Goal: Task Accomplishment & Management: Use online tool/utility

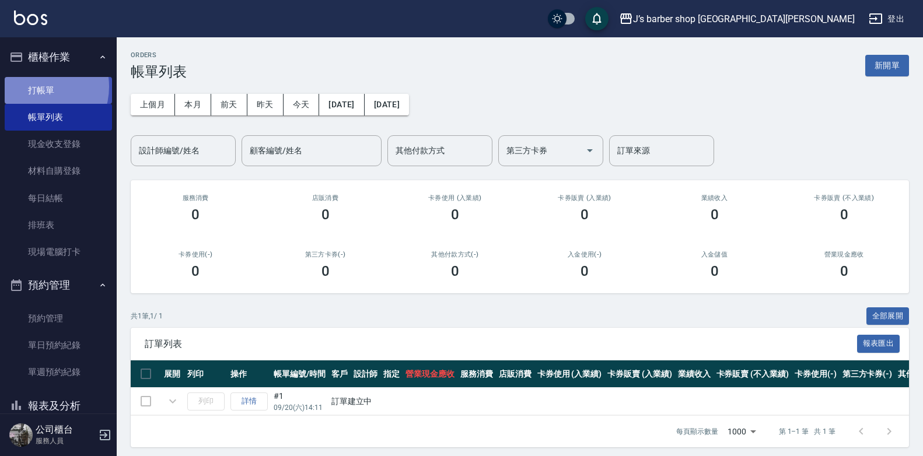
click at [34, 86] on link "打帳單" at bounding box center [58, 90] width 107 height 27
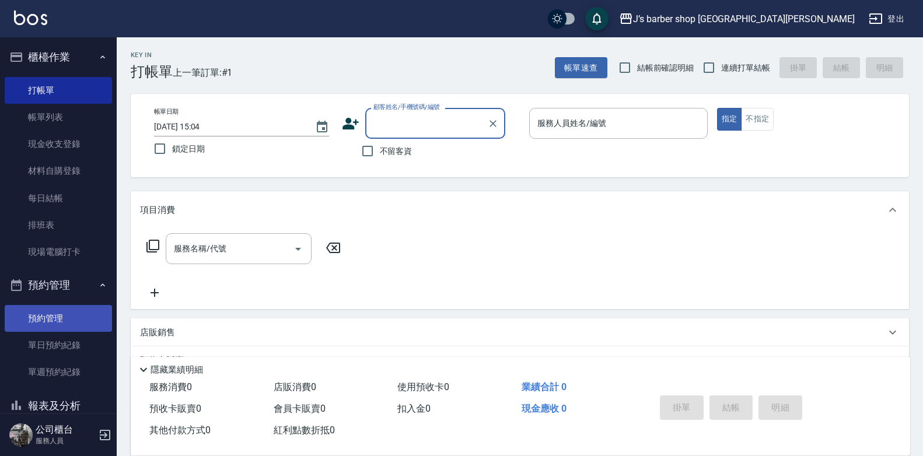
click at [72, 318] on link "預約管理" at bounding box center [58, 318] width 107 height 27
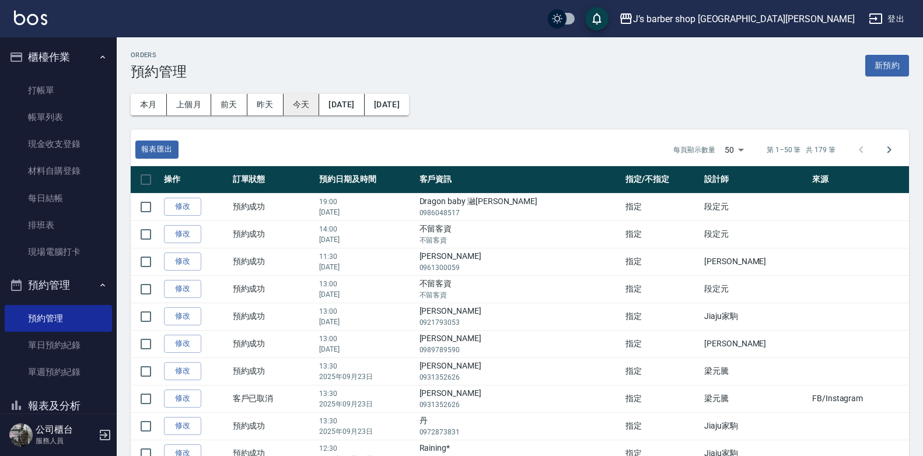
click at [294, 110] on button "今天" at bounding box center [301, 105] width 36 height 22
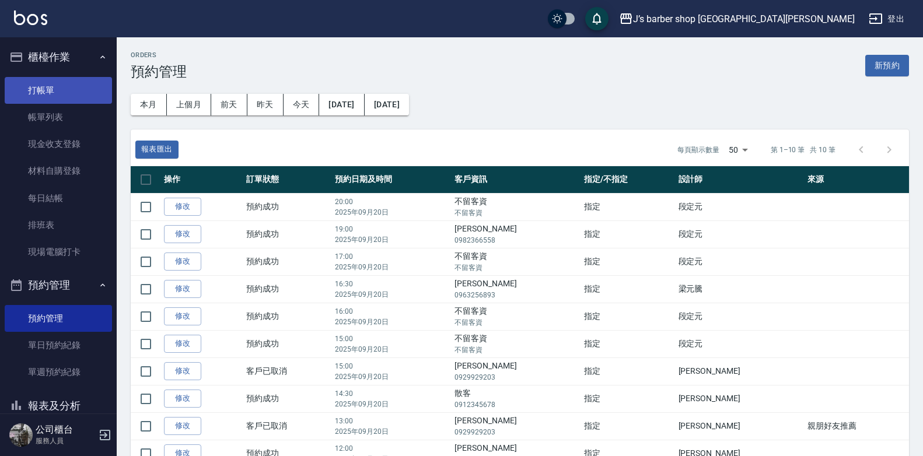
click at [62, 99] on link "打帳單" at bounding box center [58, 90] width 107 height 27
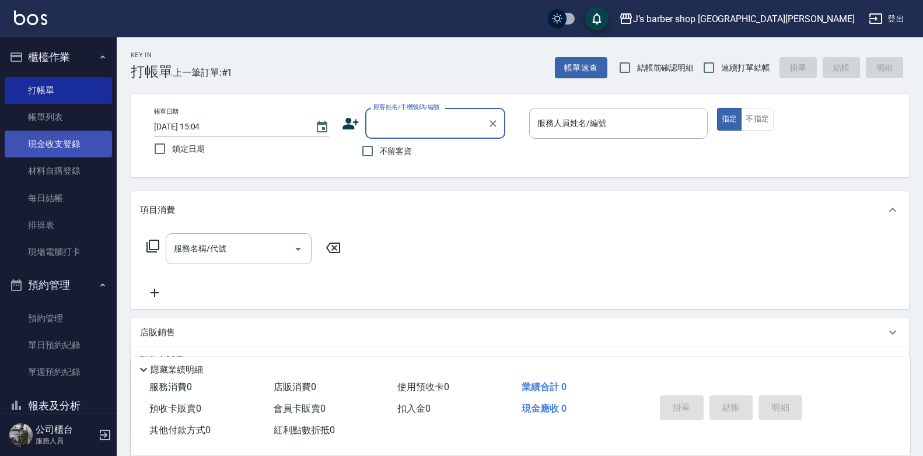
click at [104, 132] on link "現金收支登錄" at bounding box center [58, 144] width 107 height 27
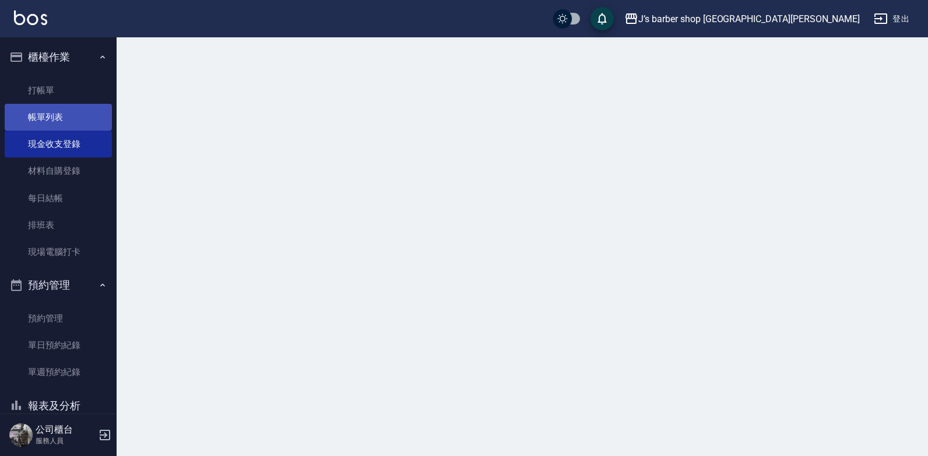
click at [89, 124] on link "帳單列表" at bounding box center [58, 117] width 107 height 27
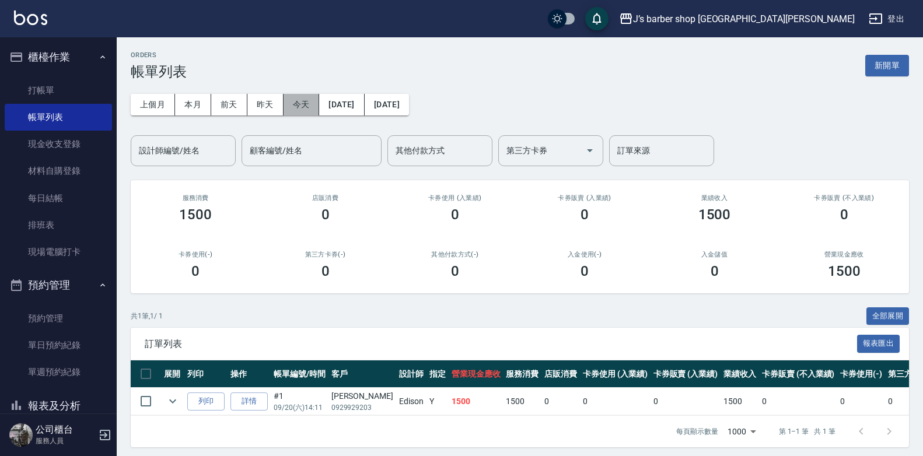
click at [293, 100] on button "今天" at bounding box center [301, 105] width 36 height 22
click at [73, 90] on link "打帳單" at bounding box center [58, 90] width 107 height 27
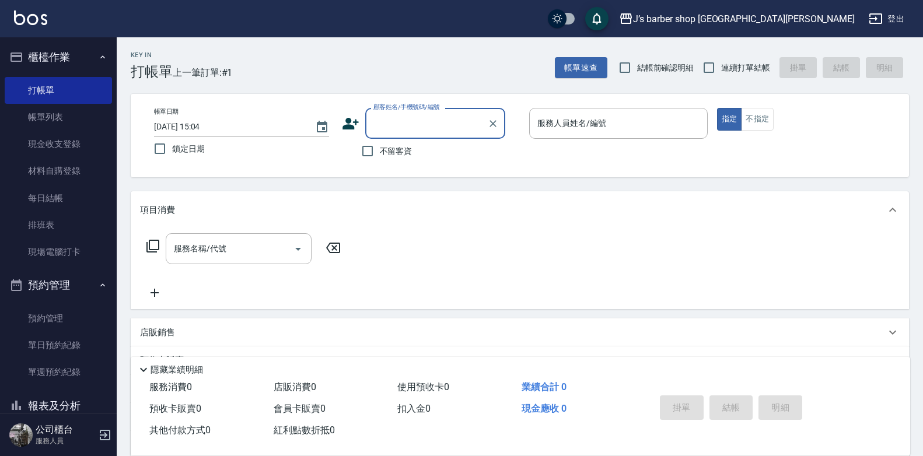
click at [398, 146] on label "不留客資" at bounding box center [383, 151] width 57 height 24
click at [380, 146] on input "不留客資" at bounding box center [367, 151] width 24 height 24
checkbox input "true"
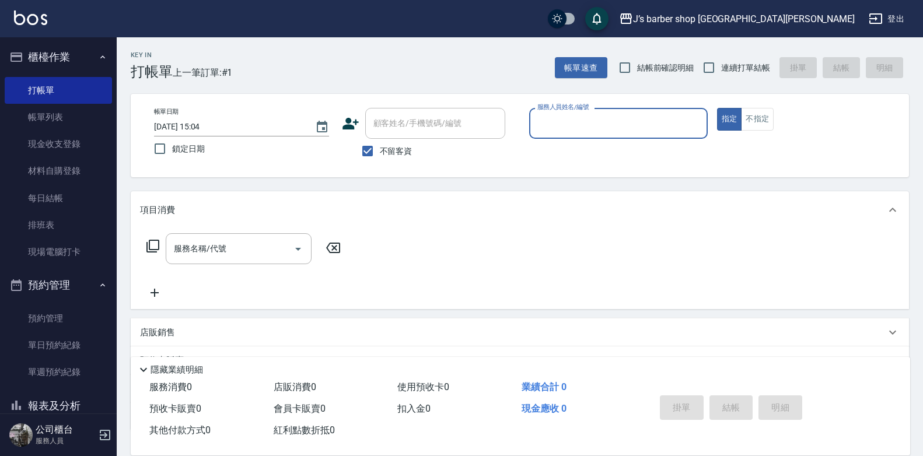
click at [588, 124] on input "服務人員姓名/編號" at bounding box center [618, 123] width 168 height 20
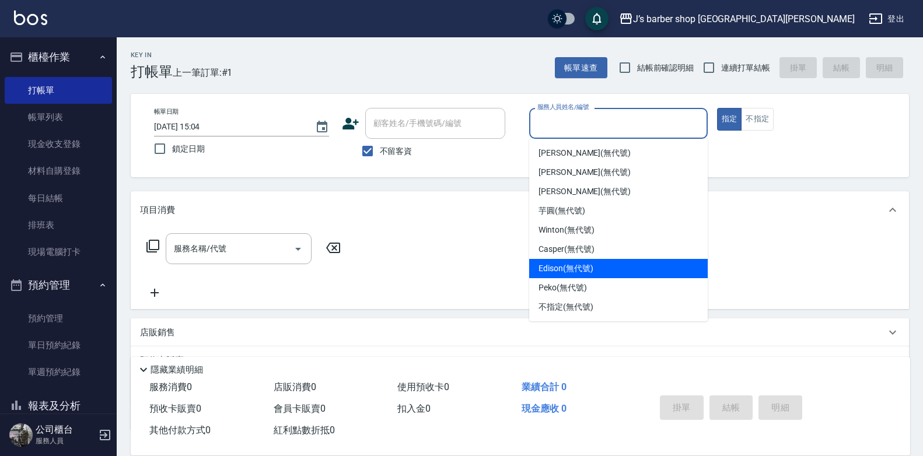
click at [573, 268] on span "Edison (無代號)" at bounding box center [565, 268] width 54 height 12
type input "Edison(無代號)"
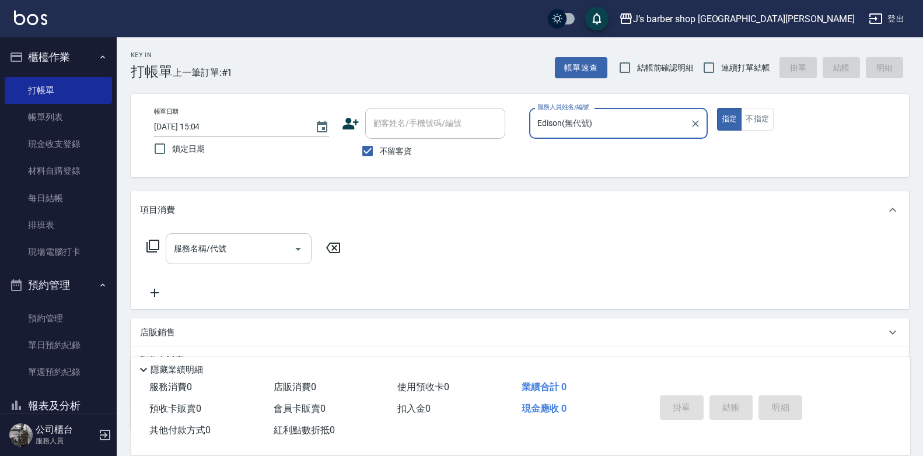
click at [185, 264] on div "服務名稱/代號" at bounding box center [239, 248] width 146 height 31
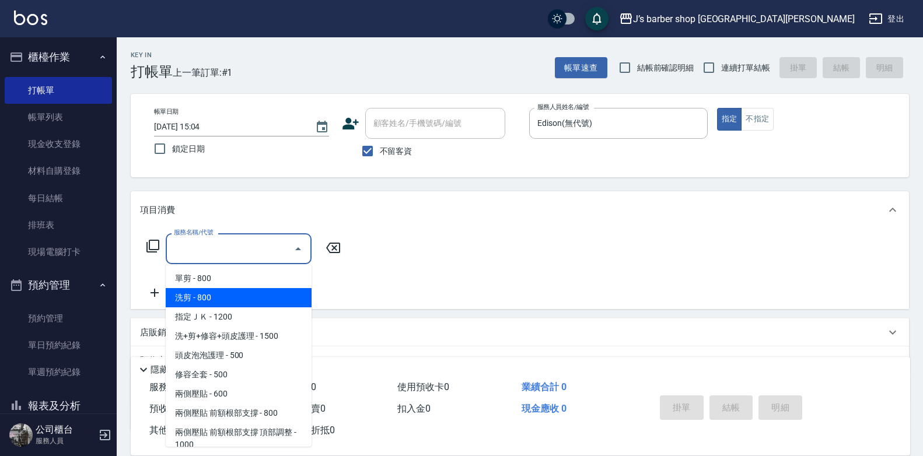
click at [220, 306] on span "洗剪 - 800" at bounding box center [239, 297] width 146 height 19
type input "洗剪(101)"
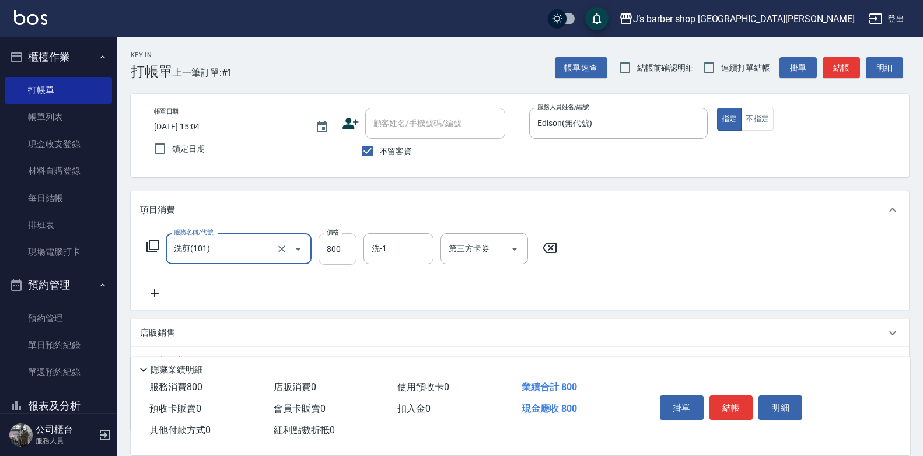
click at [343, 248] on input "800" at bounding box center [337, 248] width 38 height 31
type input "600"
click at [735, 395] on button "結帳" at bounding box center [731, 407] width 44 height 24
